Goal: Task Accomplishment & Management: Manage account settings

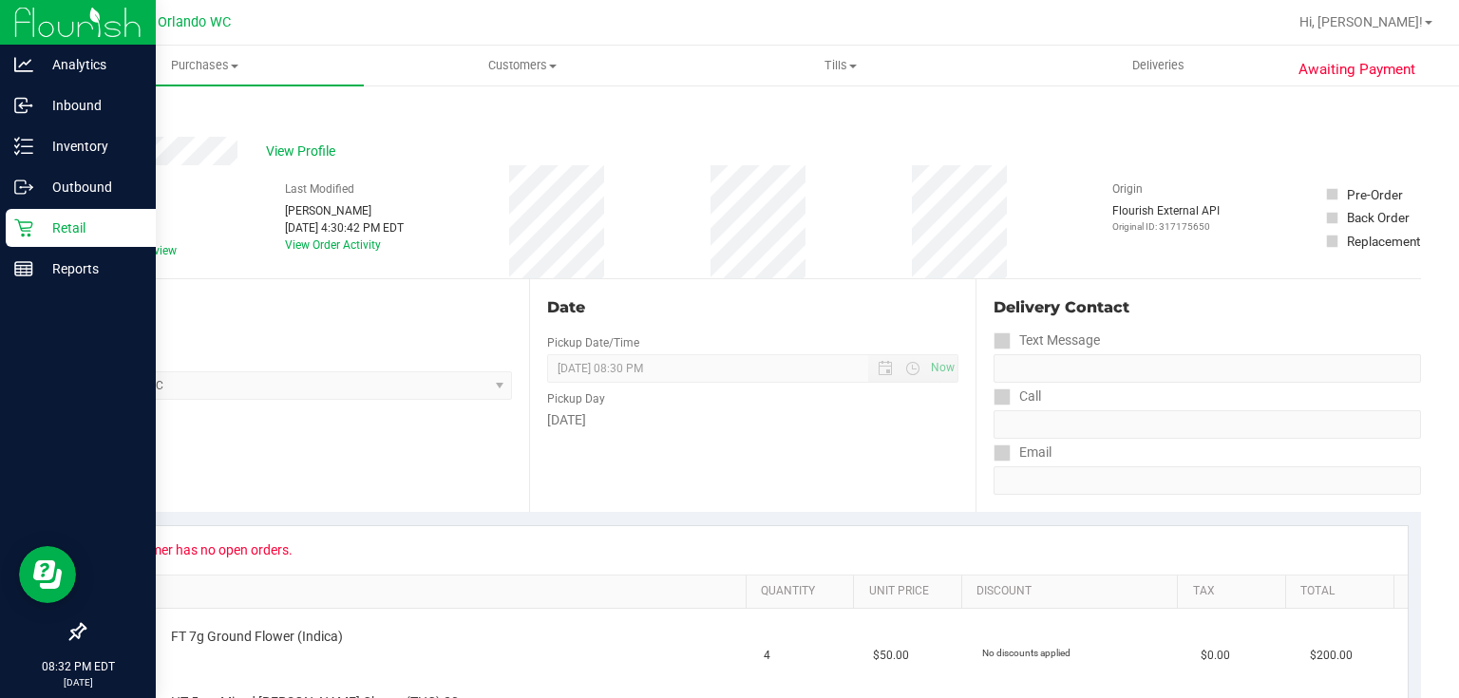
click at [25, 230] on icon at bounding box center [23, 228] width 19 height 19
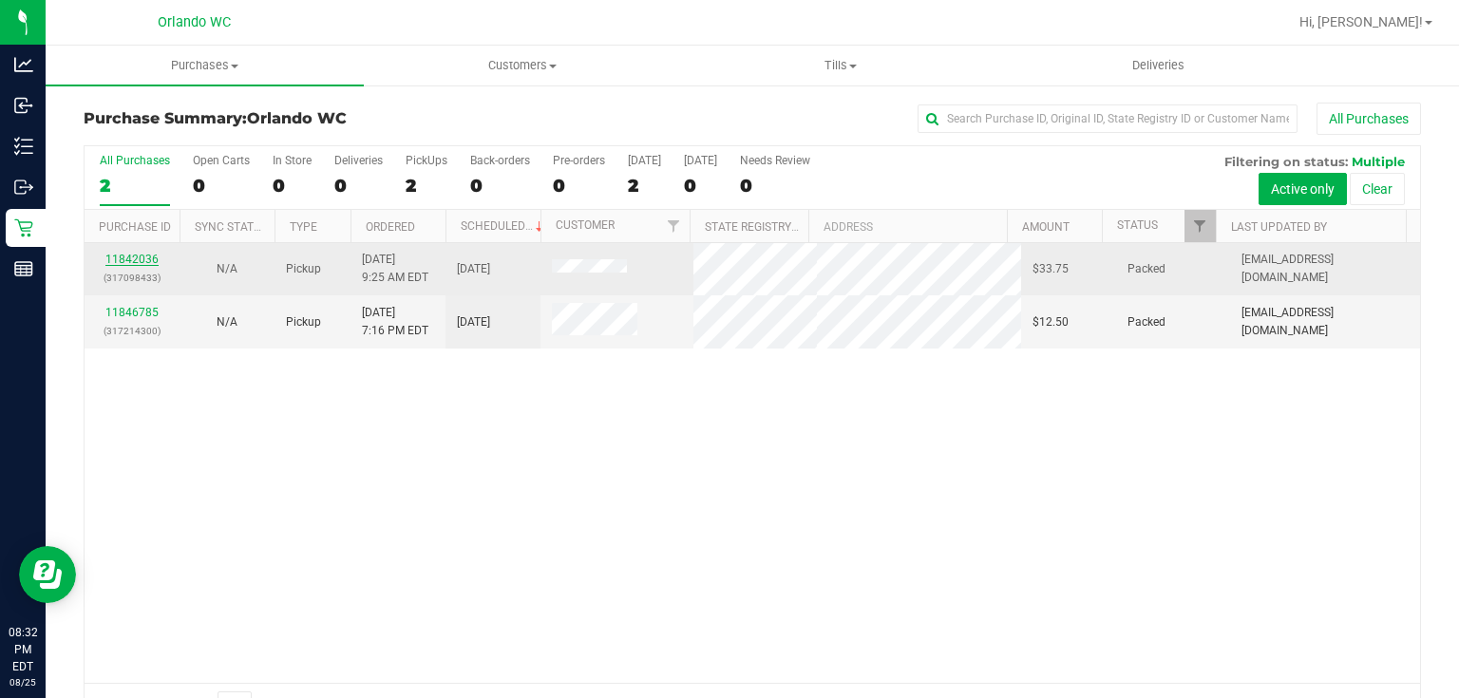
click at [137, 258] on link "11842036" at bounding box center [131, 259] width 53 height 13
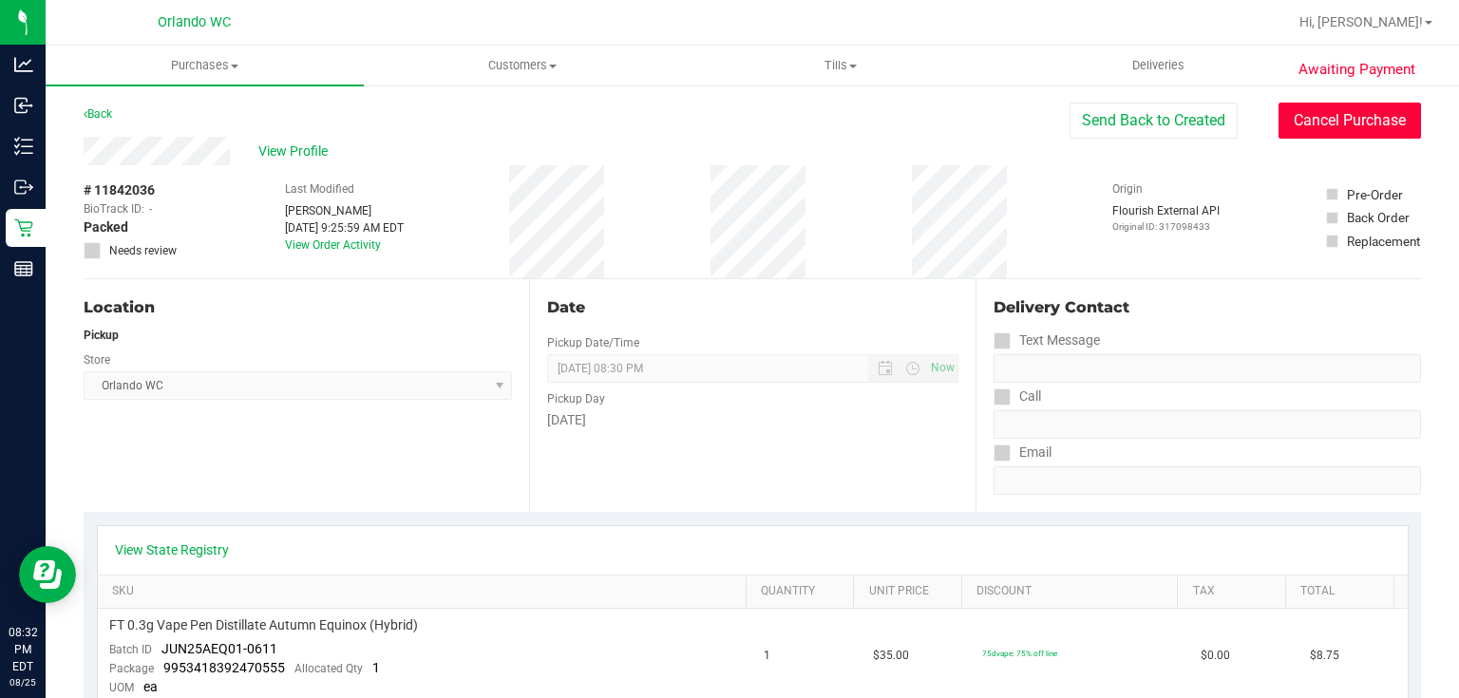
click at [1344, 129] on button "Cancel Purchase" at bounding box center [1350, 121] width 143 height 36
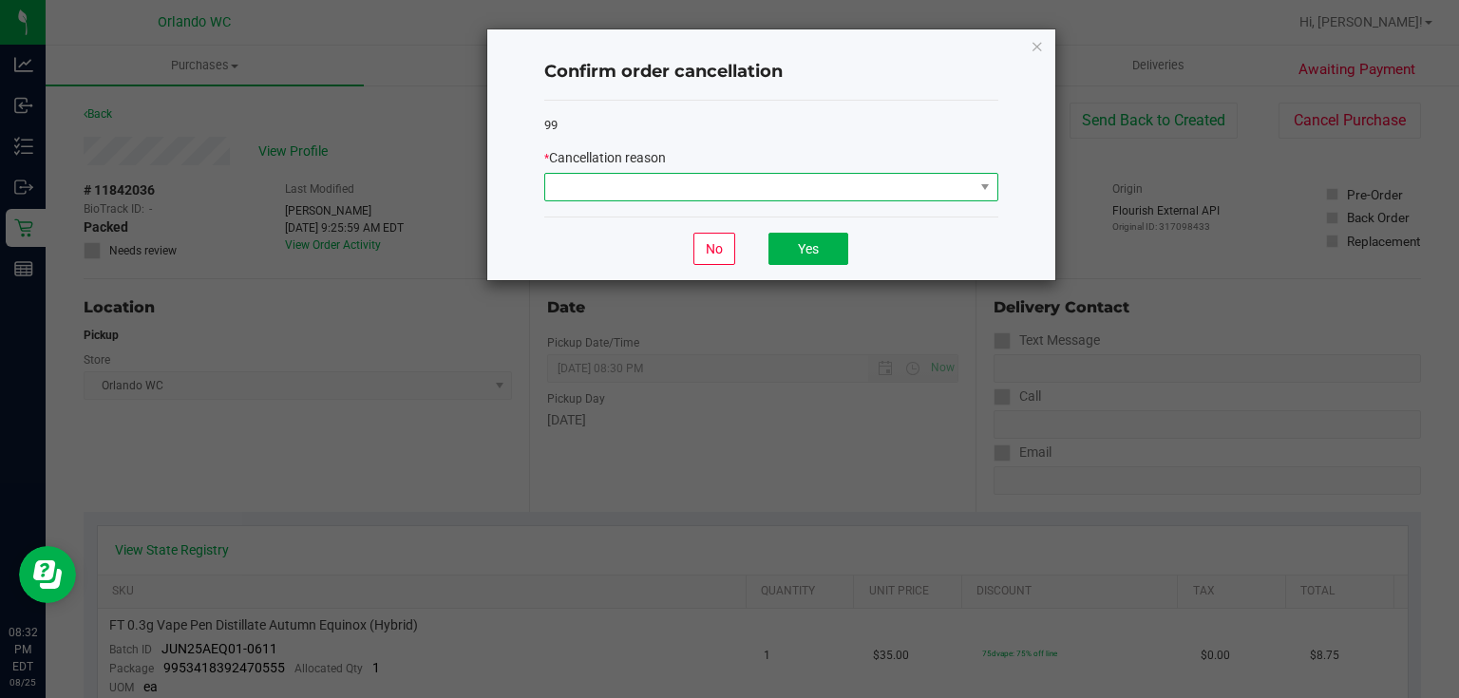
click at [913, 190] on span at bounding box center [759, 187] width 429 height 27
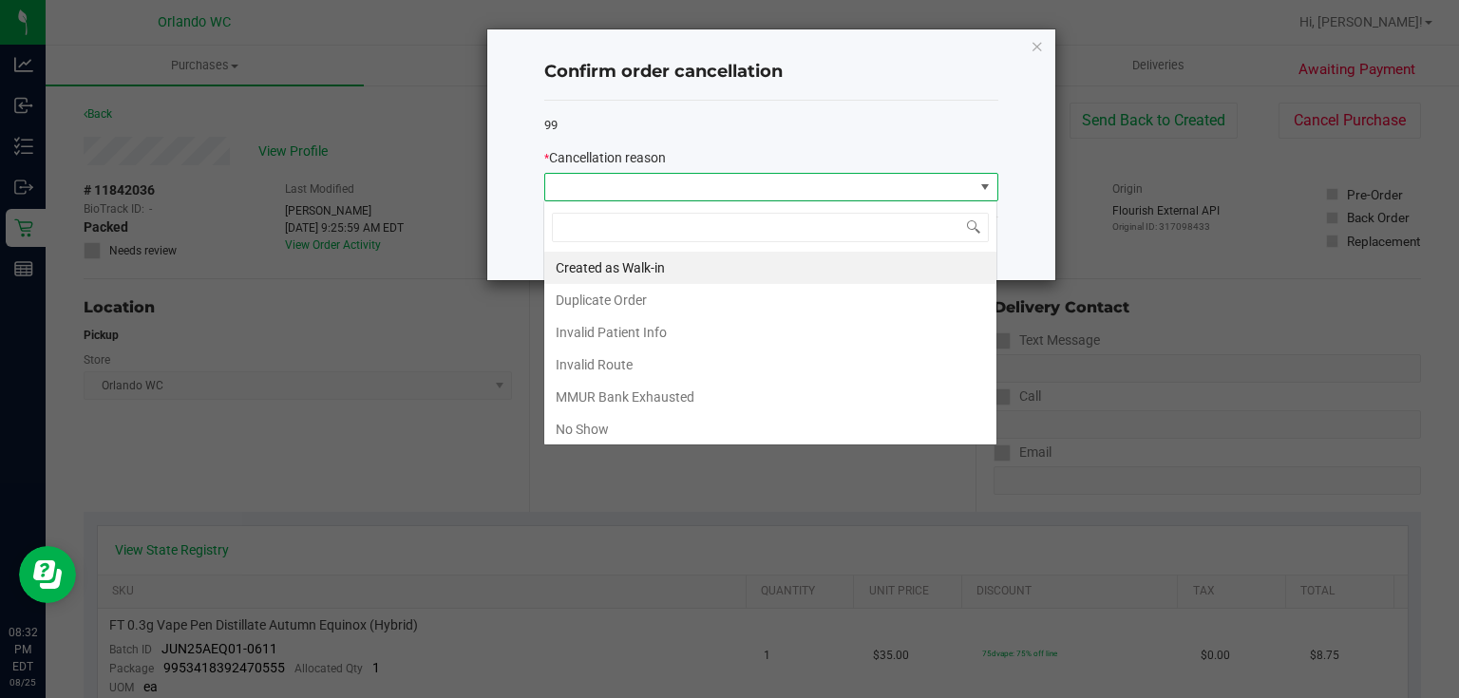
scroll to position [28, 454]
click at [648, 420] on li "No Show" at bounding box center [770, 429] width 452 height 32
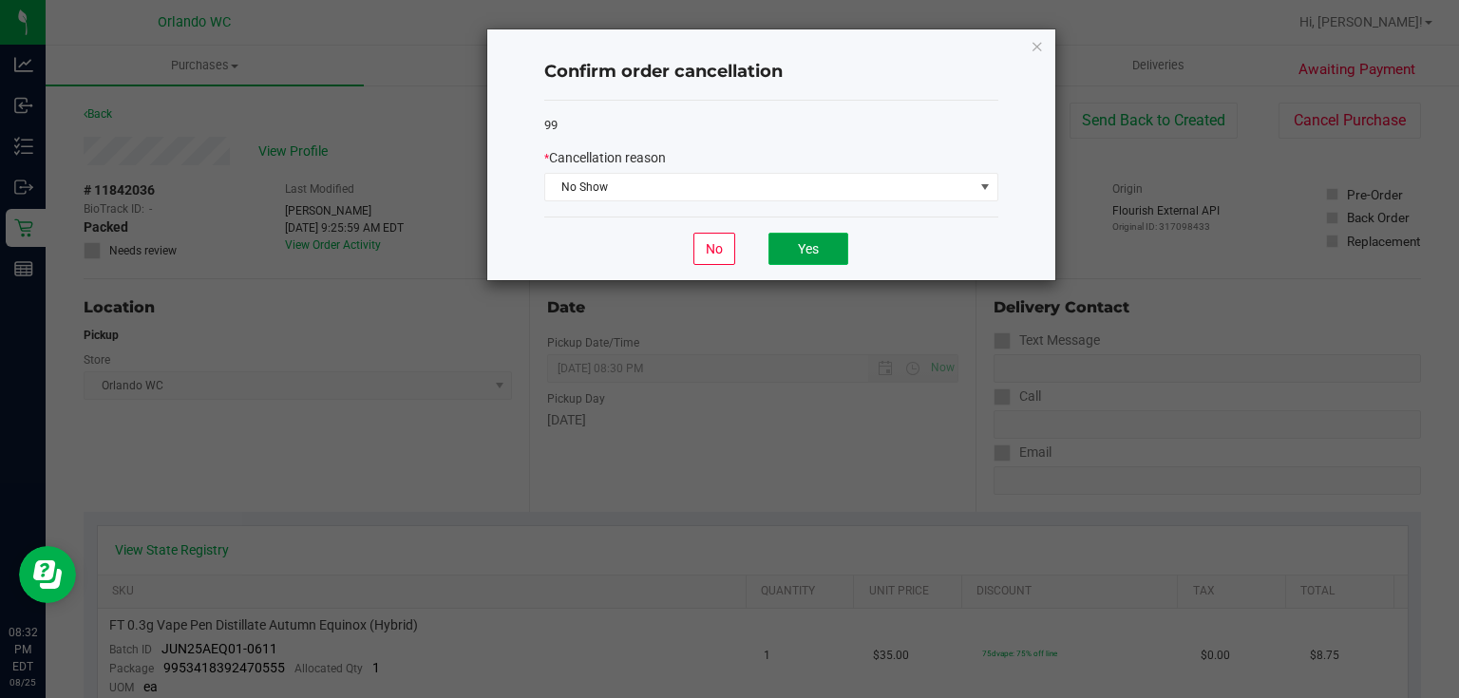
click at [829, 245] on button "Yes" at bounding box center [809, 249] width 80 height 32
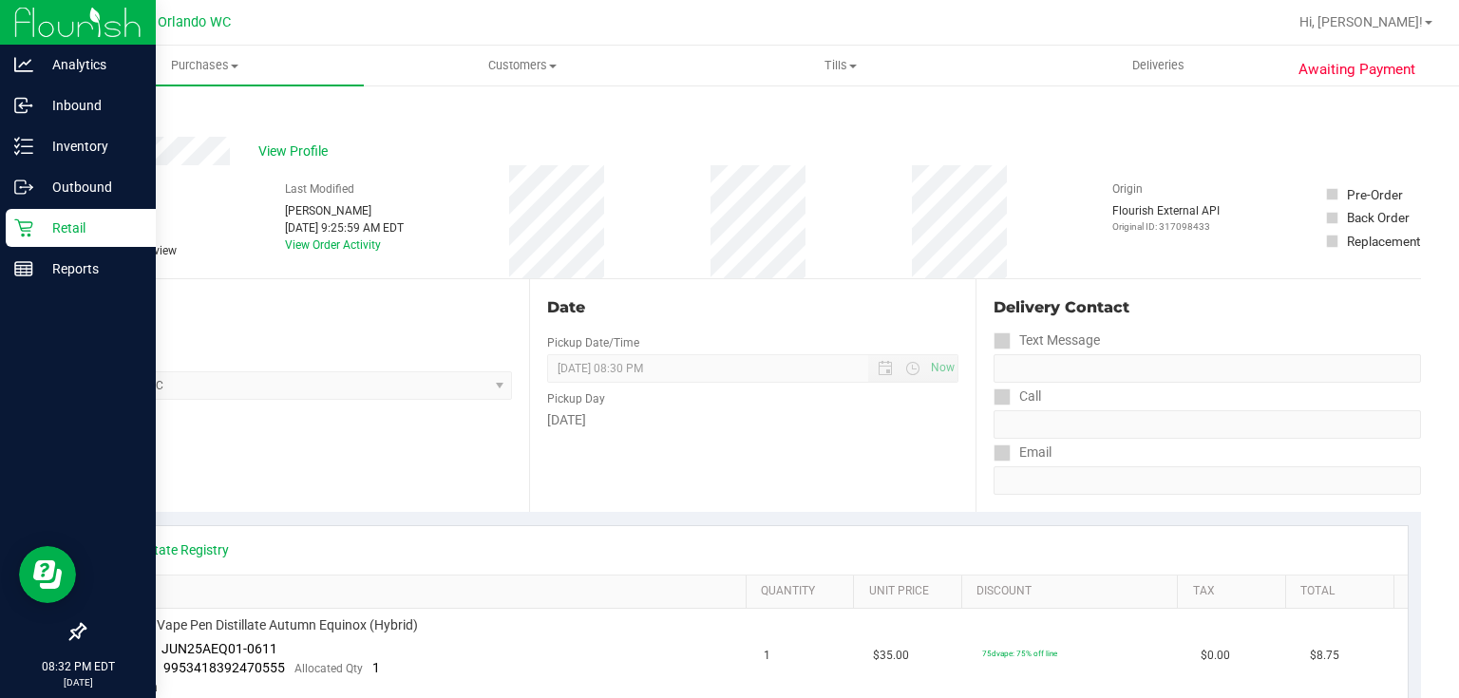
click at [34, 228] on p "Retail" at bounding box center [90, 228] width 114 height 23
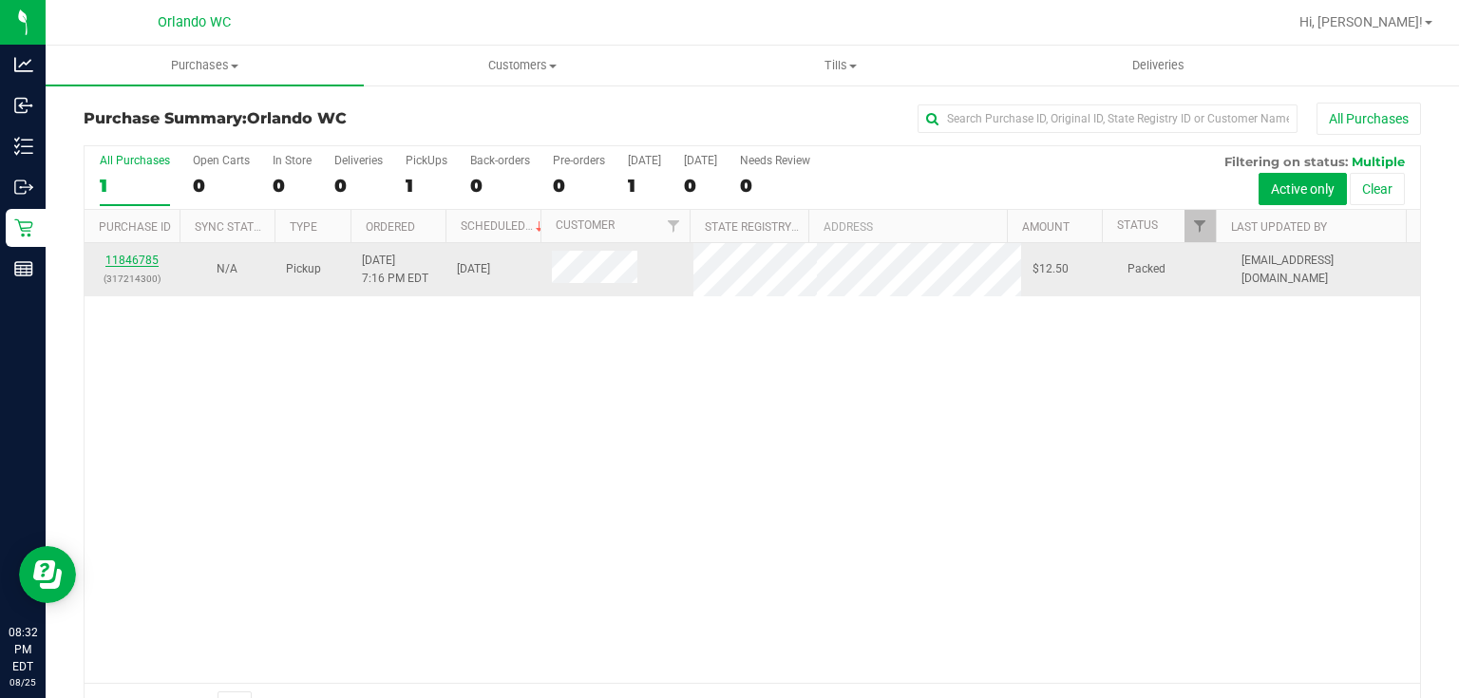
click at [139, 260] on link "11846785" at bounding box center [131, 260] width 53 height 13
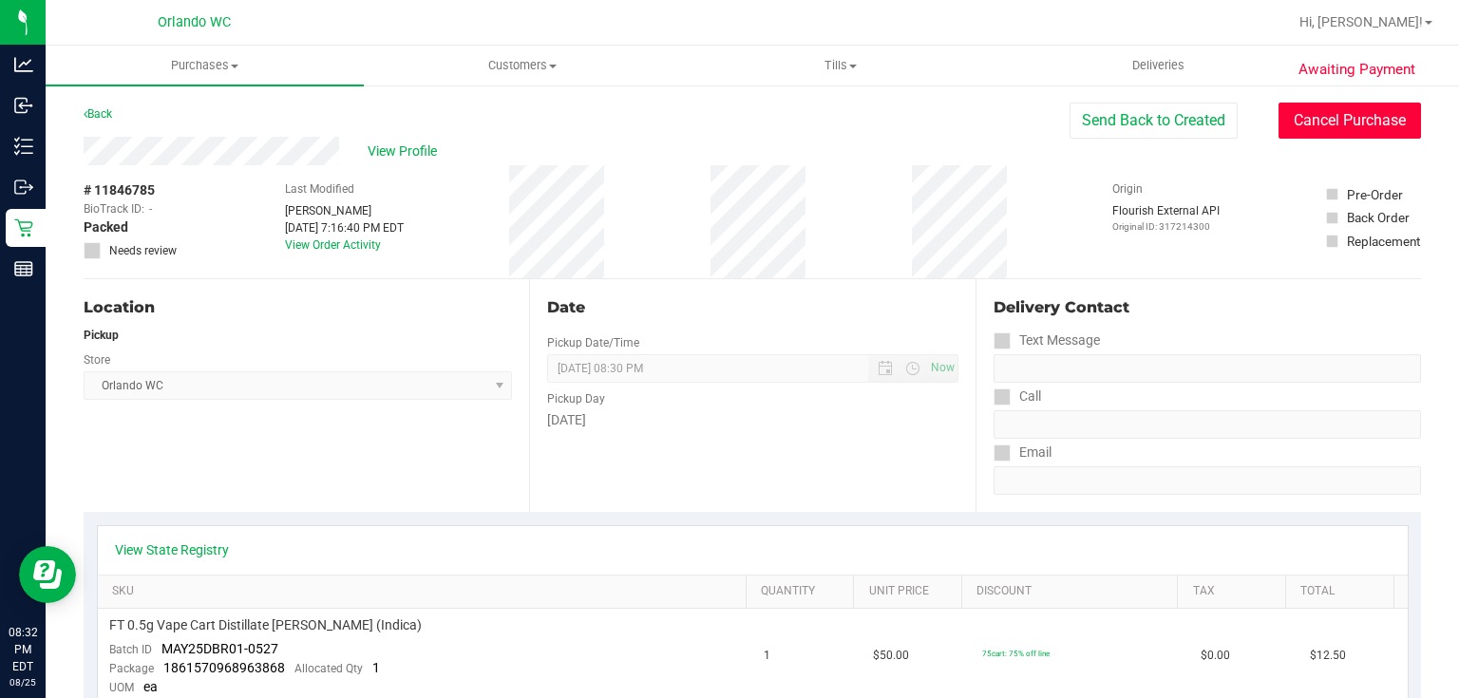
click at [1349, 122] on button "Cancel Purchase" at bounding box center [1350, 121] width 143 height 36
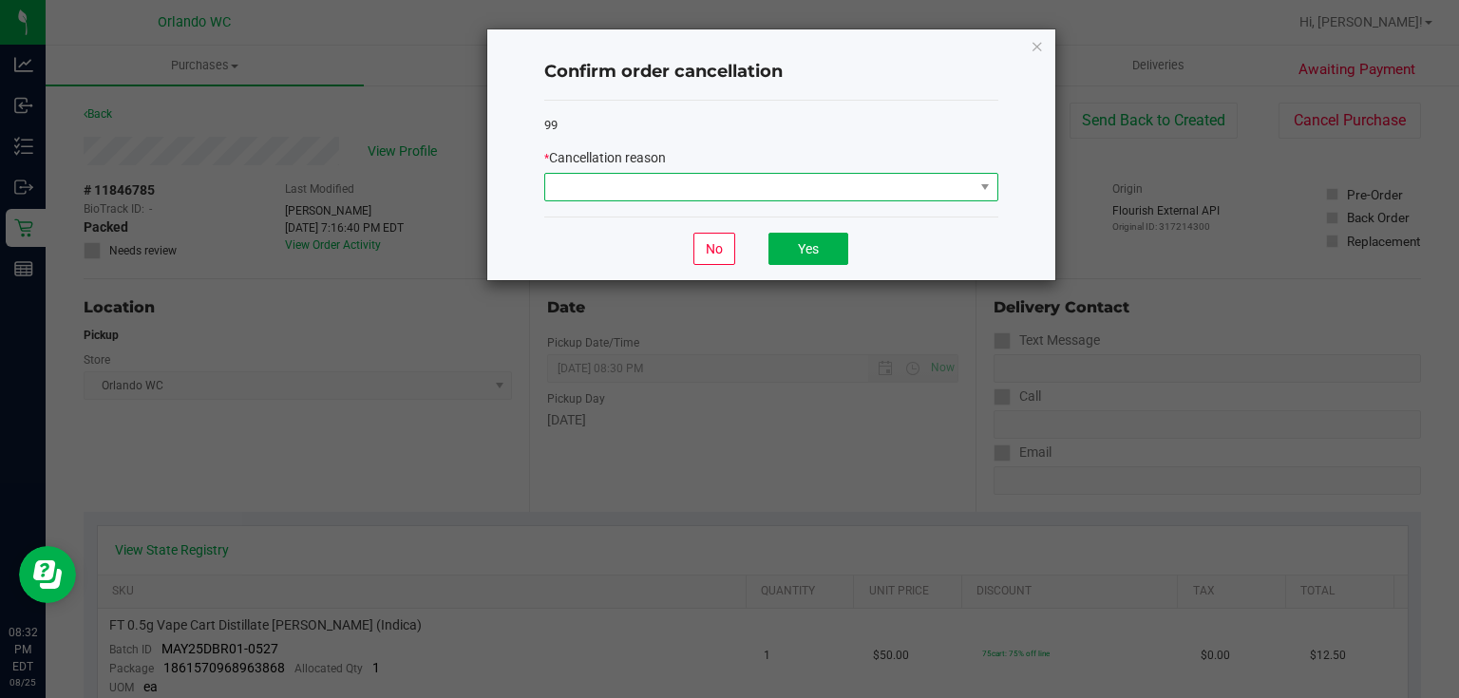
click at [838, 181] on span at bounding box center [759, 187] width 429 height 27
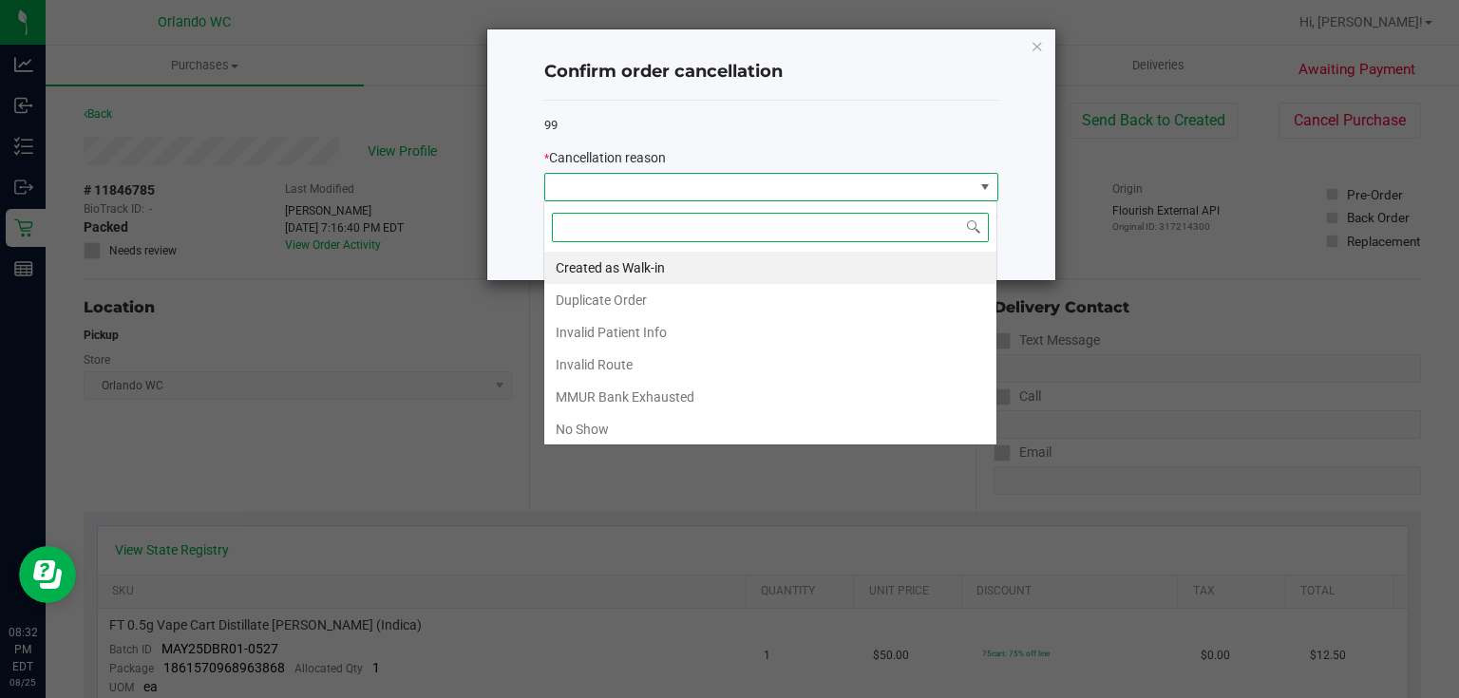
scroll to position [28, 454]
click at [702, 429] on li "No Show" at bounding box center [770, 429] width 452 height 32
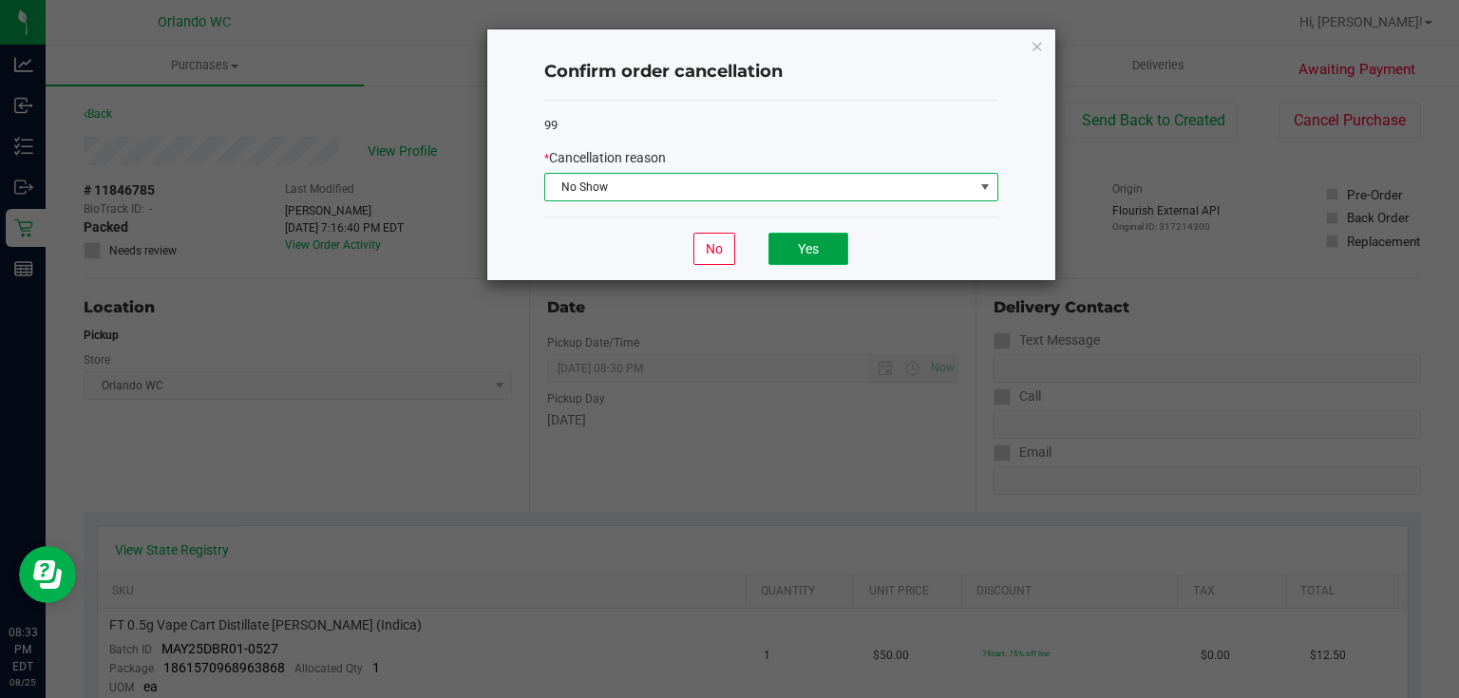
click at [821, 245] on button "Yes" at bounding box center [809, 249] width 80 height 32
